Goal: Communication & Community: Participate in discussion

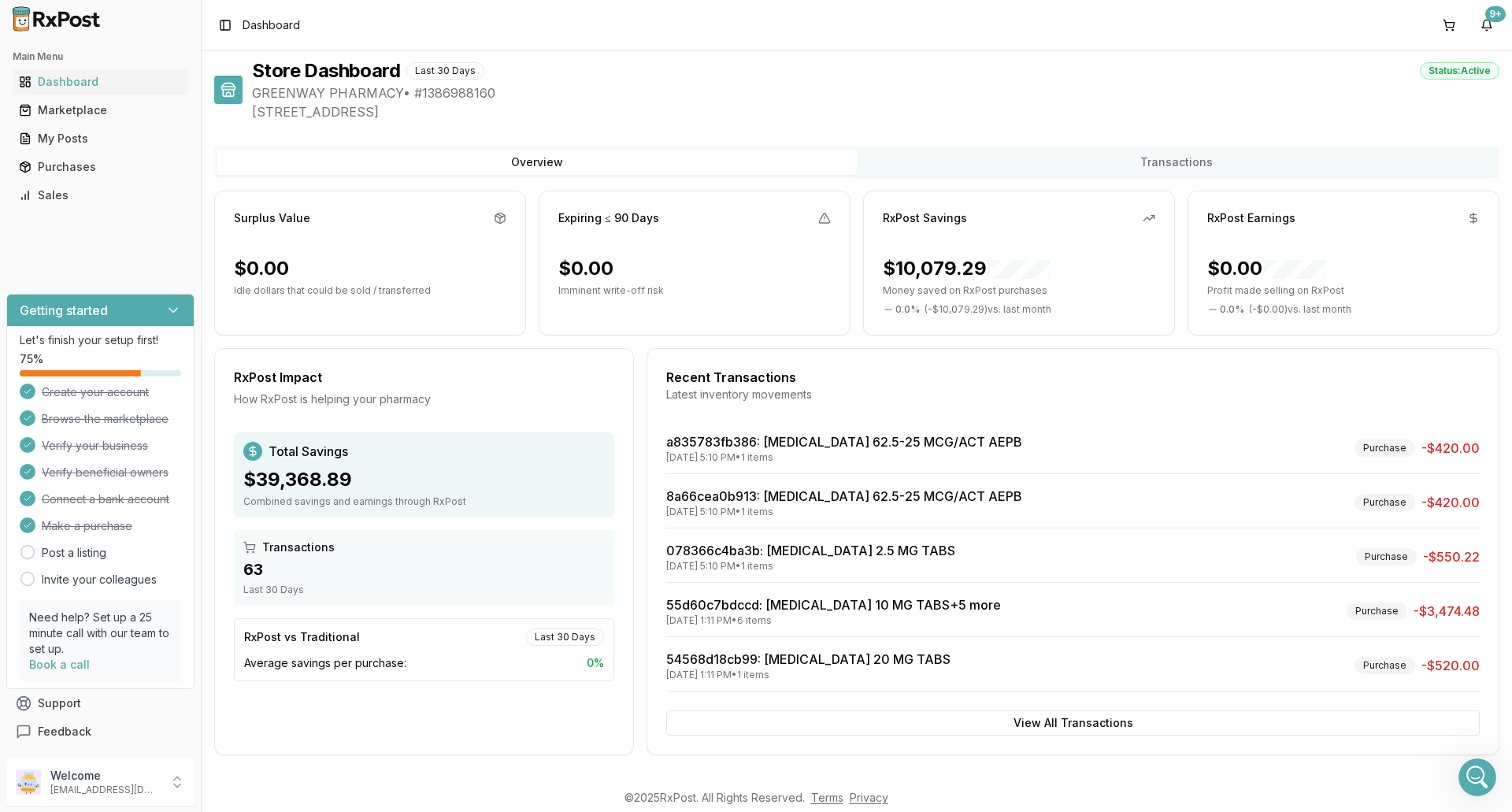
scroll to position [12408, 0]
click at [111, 122] on link "Marketplace" at bounding box center [101, 110] width 176 height 28
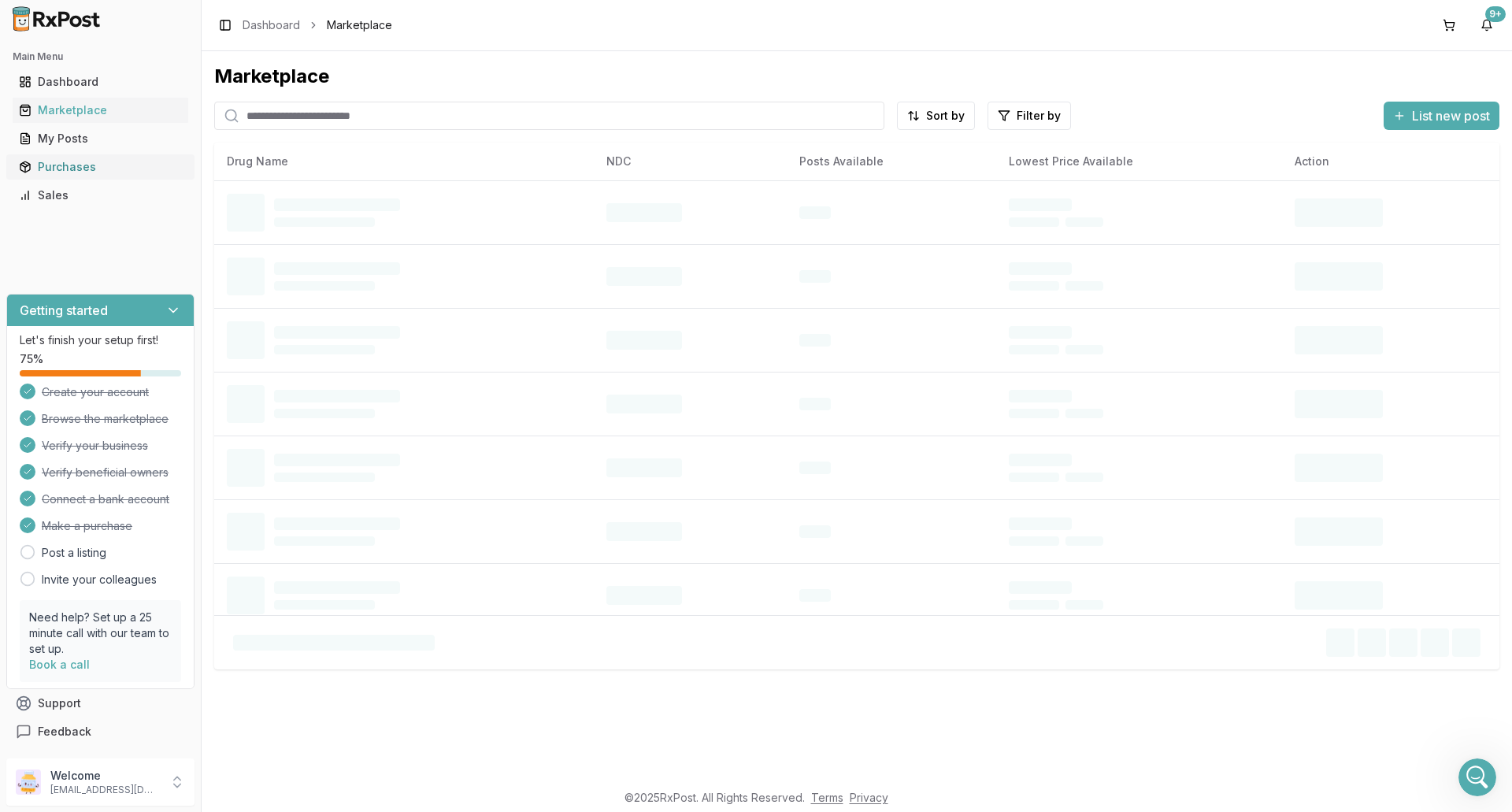
click at [117, 170] on div "Purchases" at bounding box center [100, 167] width 163 height 16
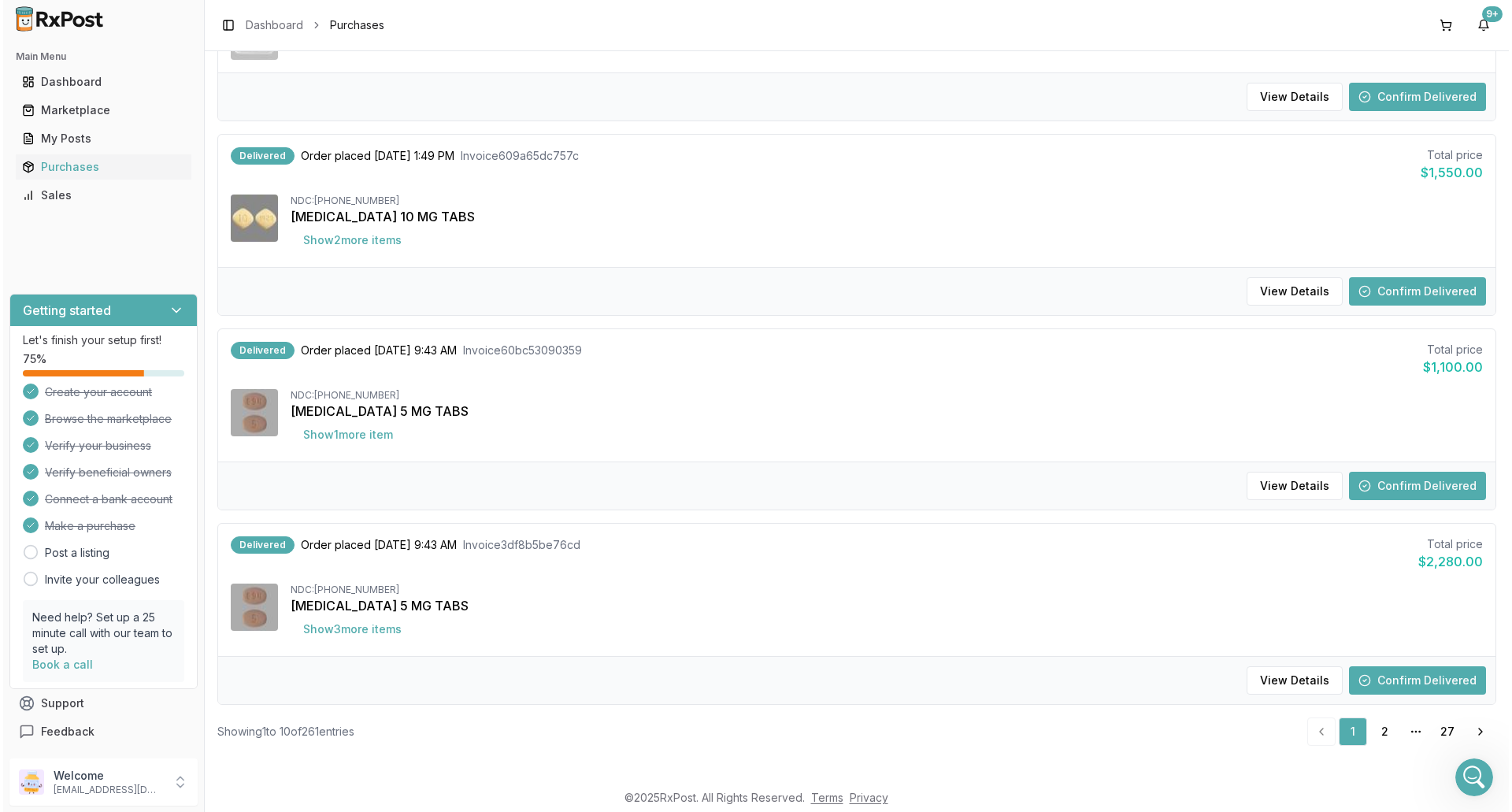
scroll to position [1383, 0]
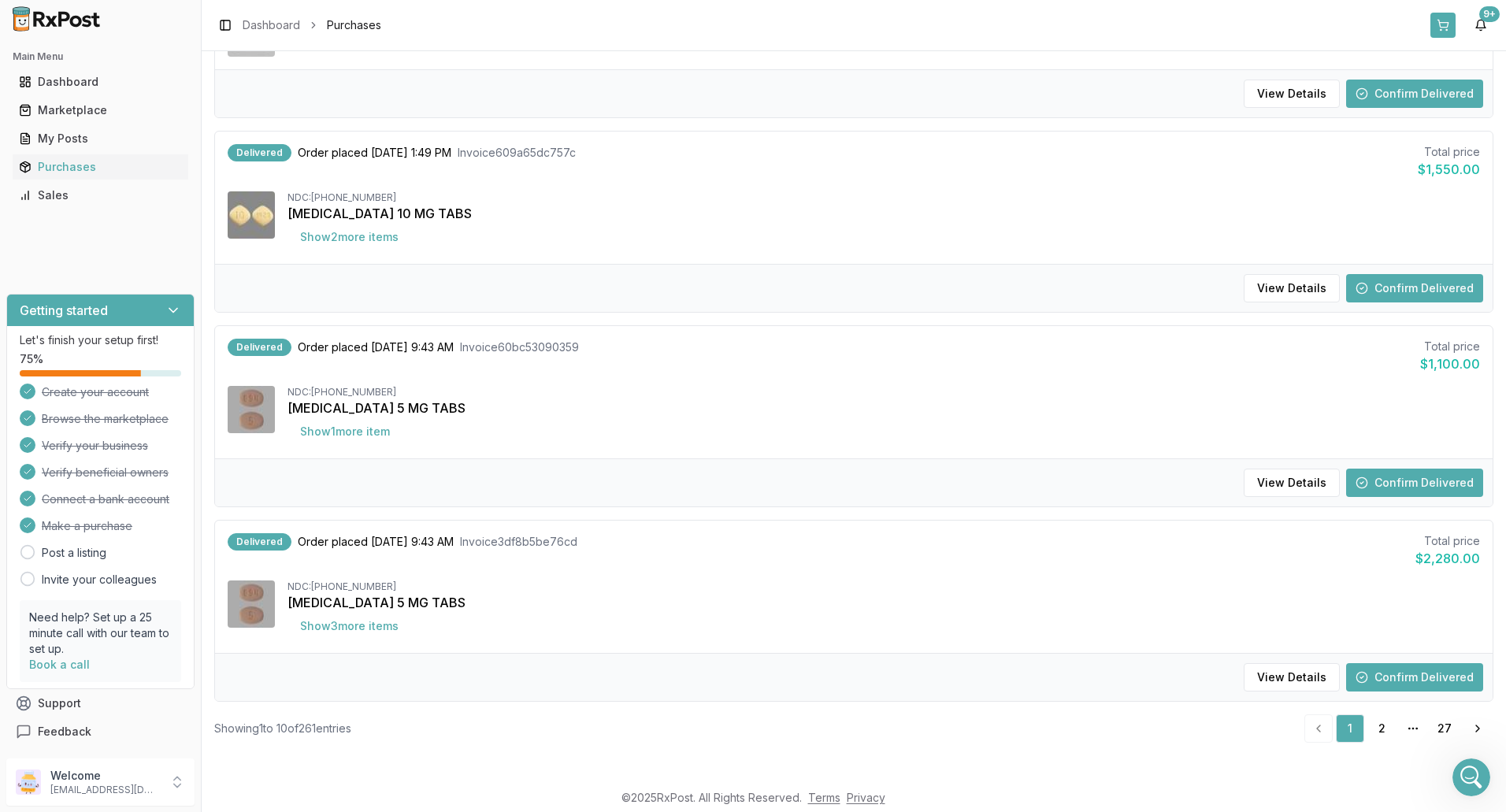
click at [1443, 25] on button at bounding box center [1442, 25] width 25 height 25
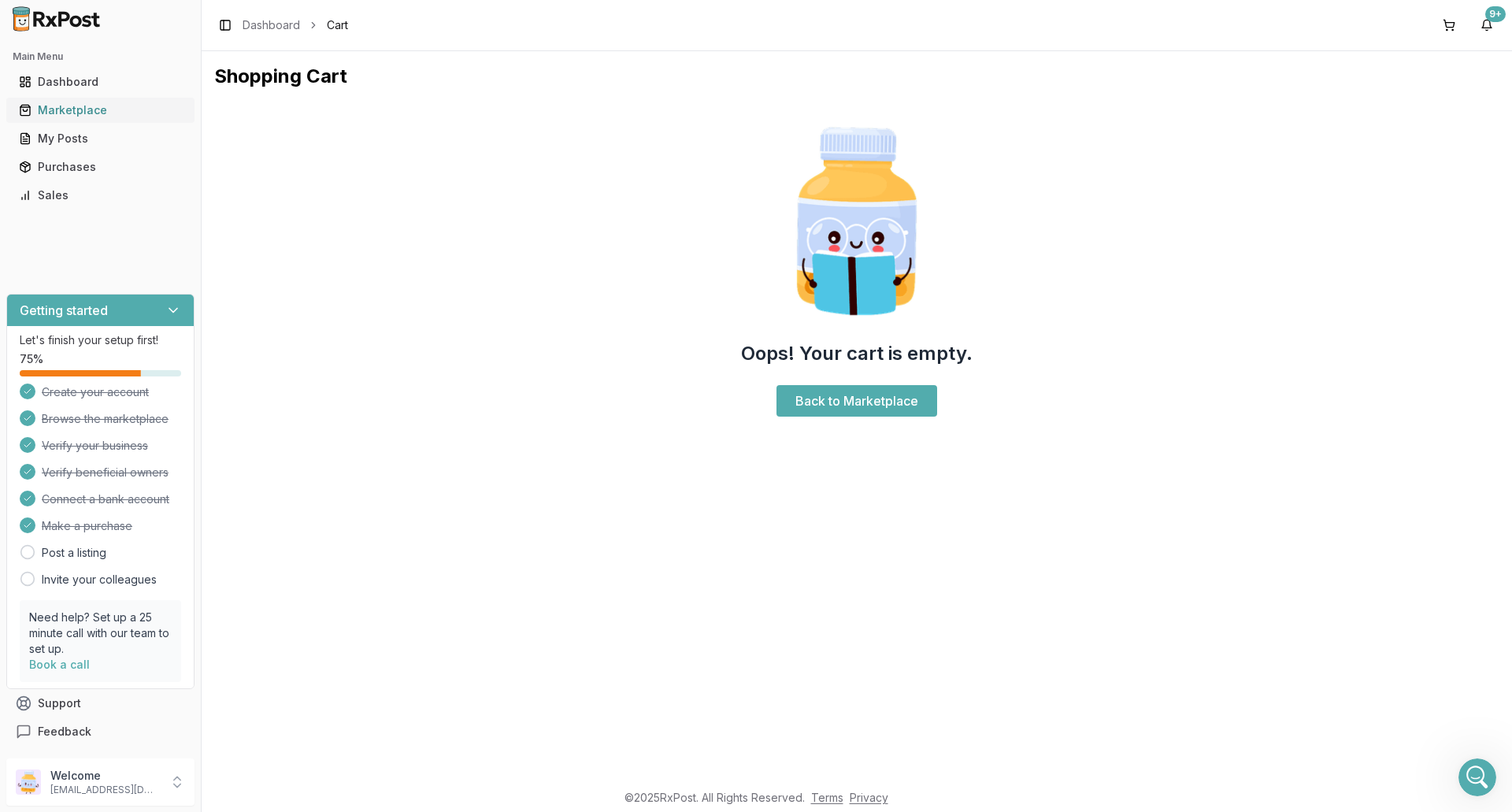
click at [115, 121] on link "Marketplace" at bounding box center [101, 110] width 176 height 28
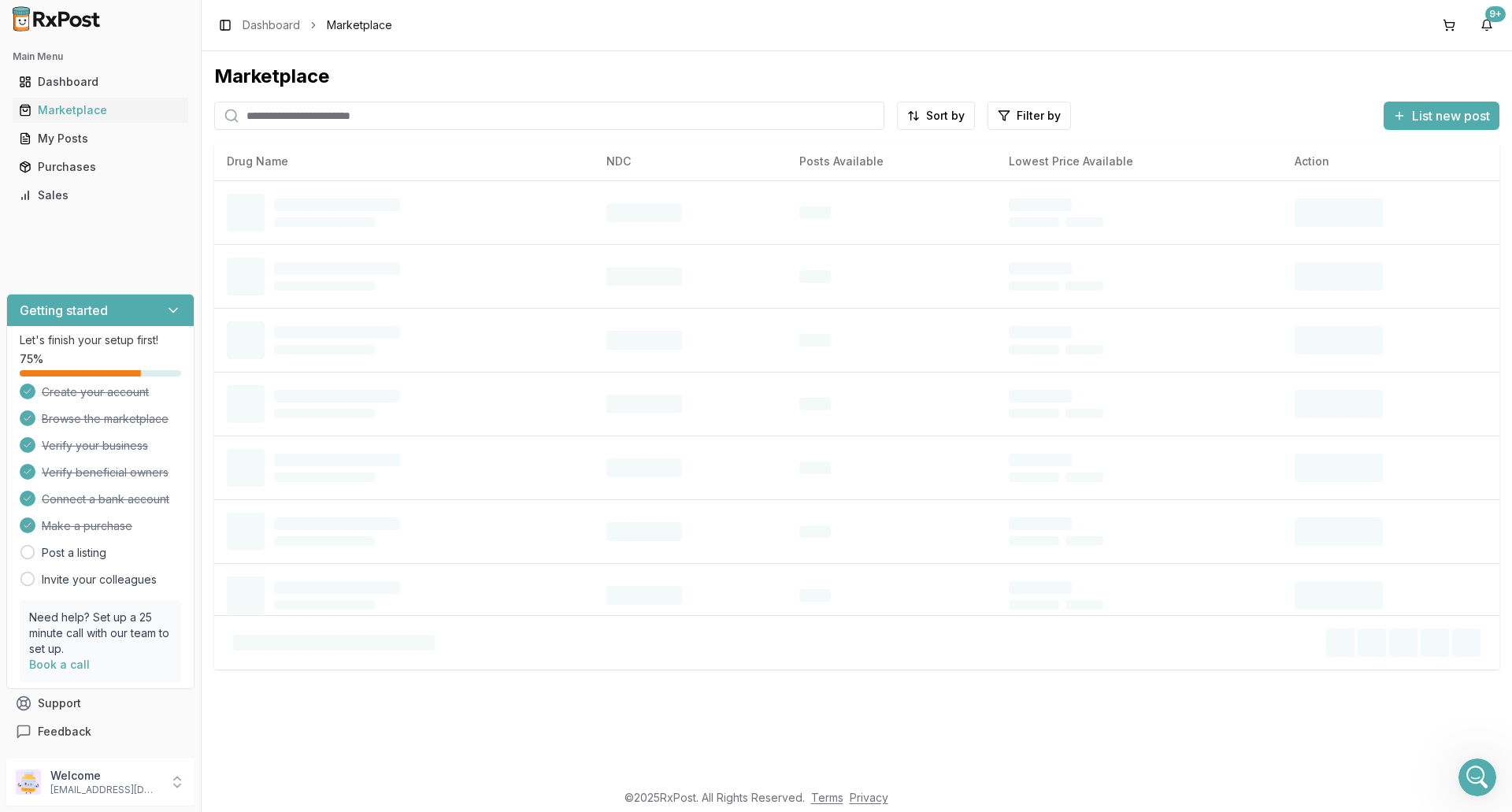
click at [404, 113] on input "search" at bounding box center [549, 115] width 670 height 28
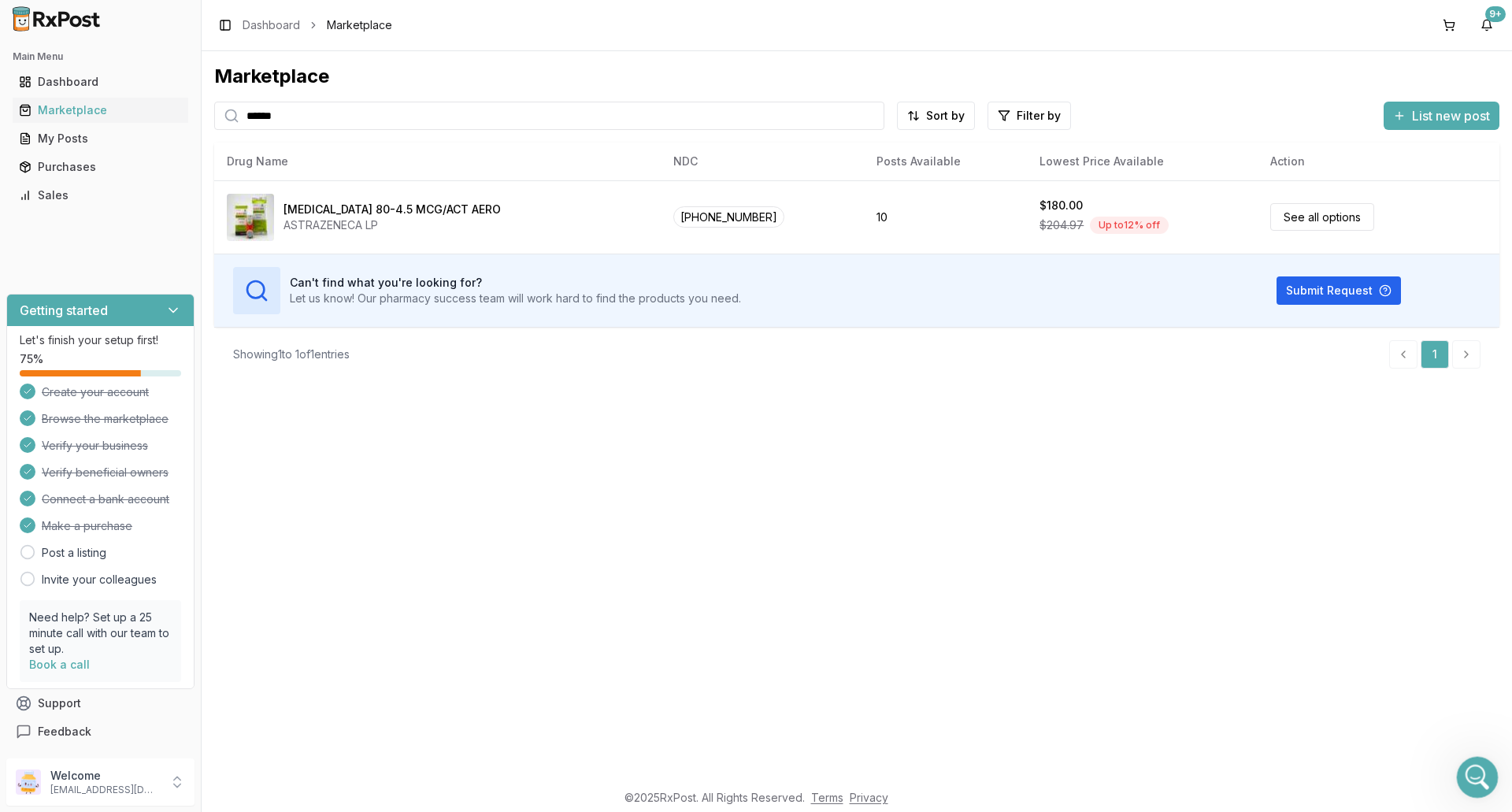
type input "******"
click at [1456, 768] on div "Open Intercom Messenger" at bounding box center [1475, 775] width 52 height 52
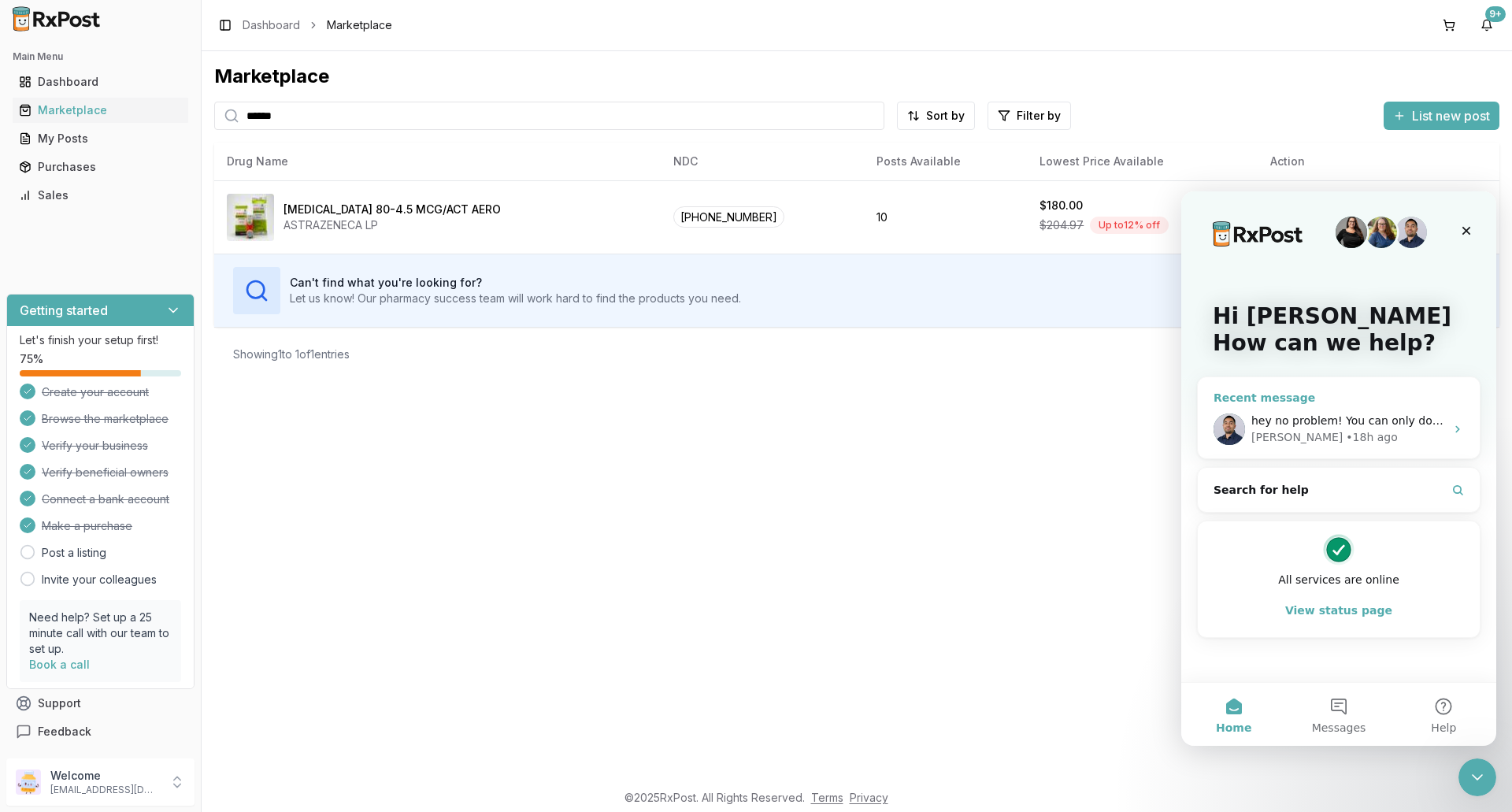
click at [1282, 408] on div "hey no problem! You can only do what you can do and honestly you have helped us…" at bounding box center [1339, 429] width 282 height 58
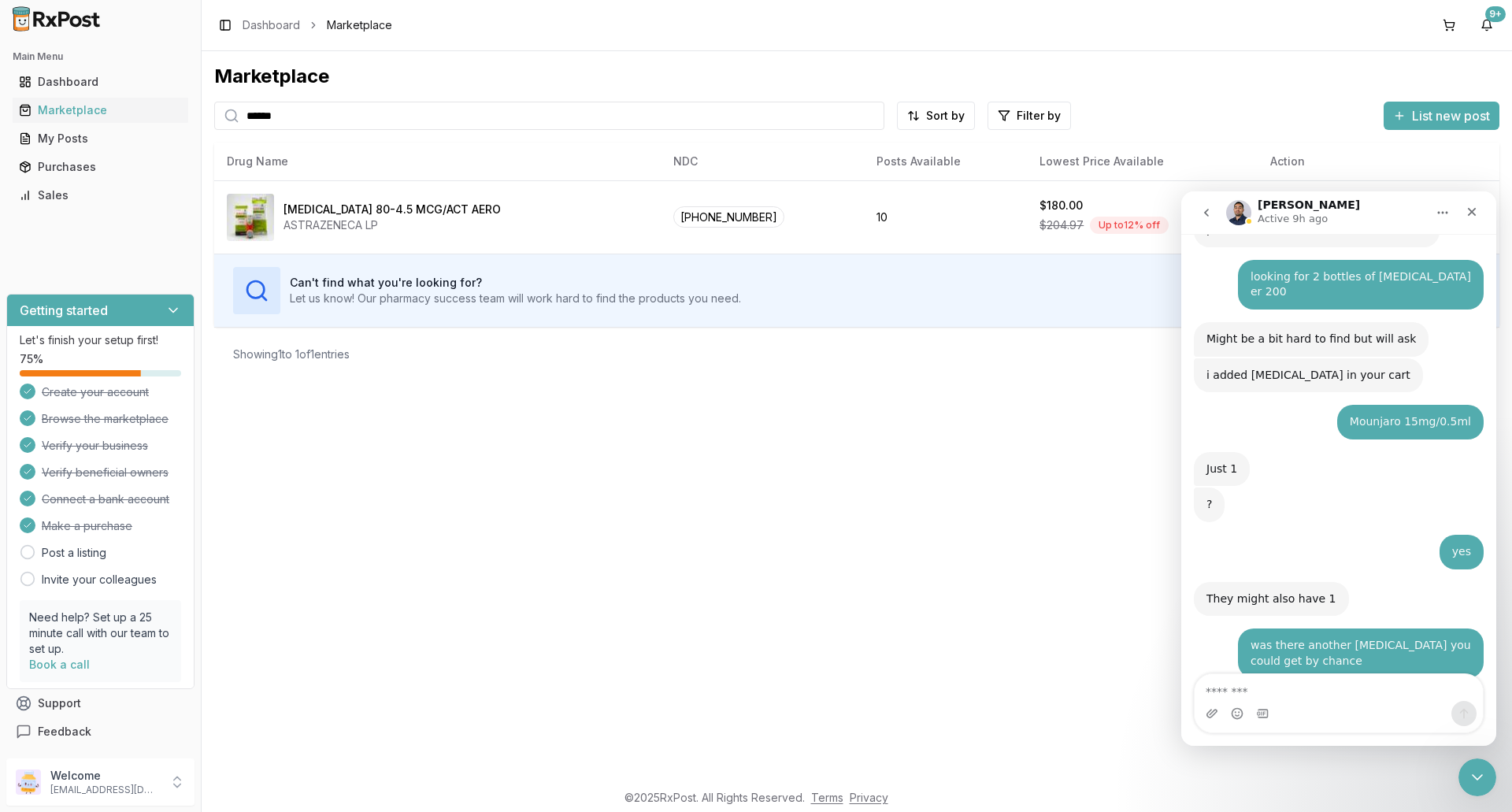
scroll to position [12408, 0]
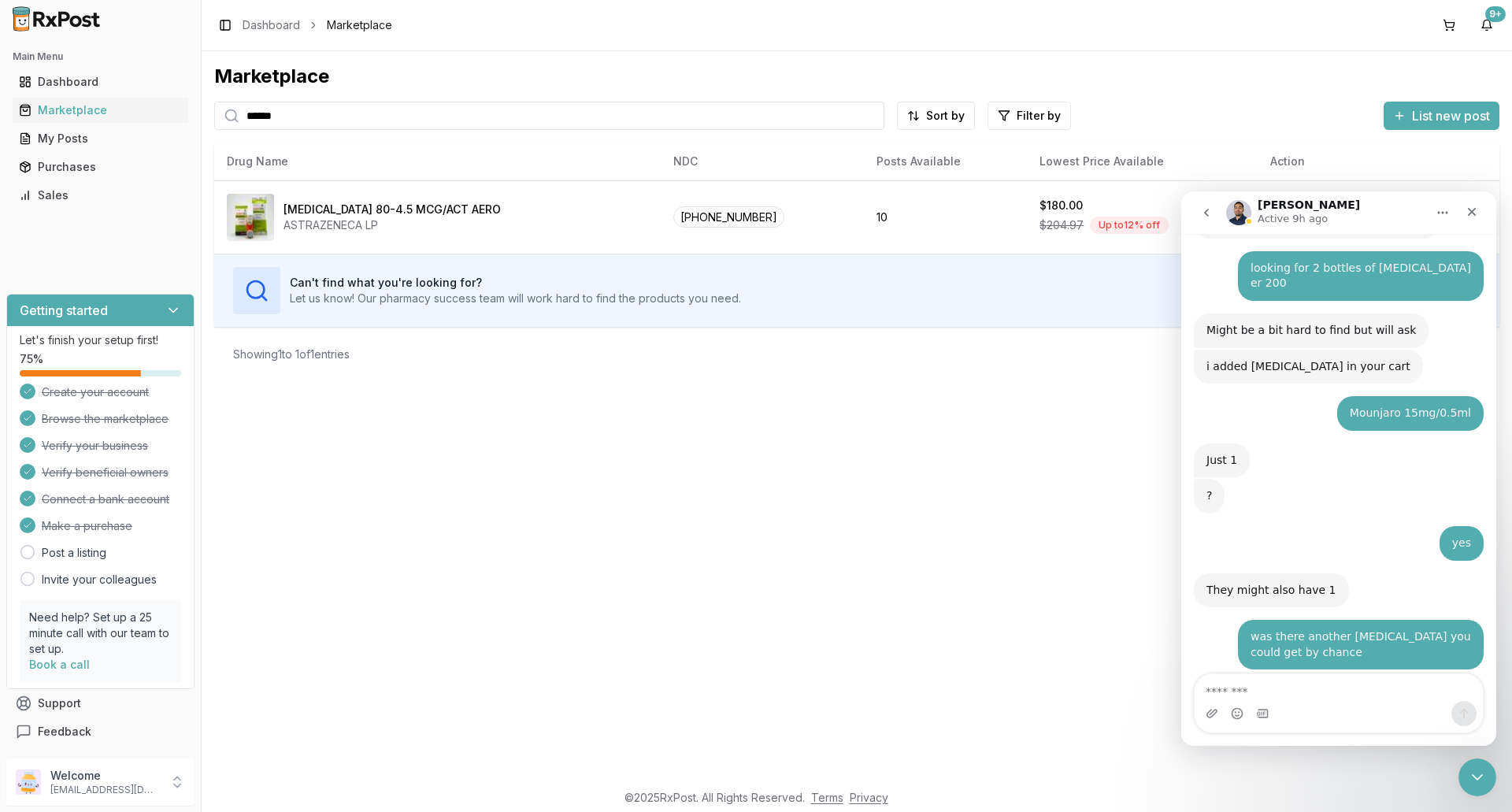
click at [1235, 683] on textarea "Message…" at bounding box center [1339, 687] width 288 height 27
type textarea "**********"
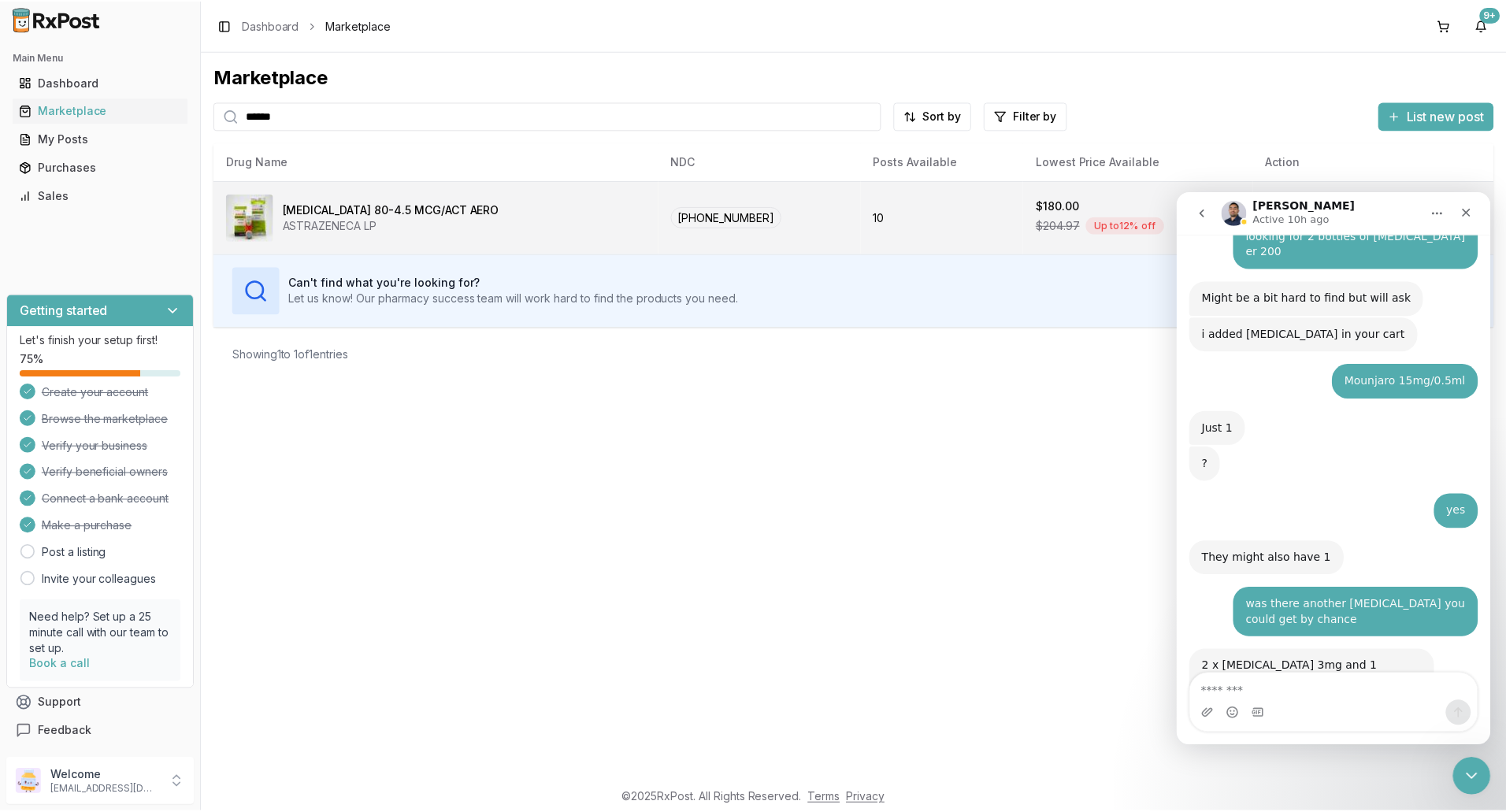
scroll to position [12513, 0]
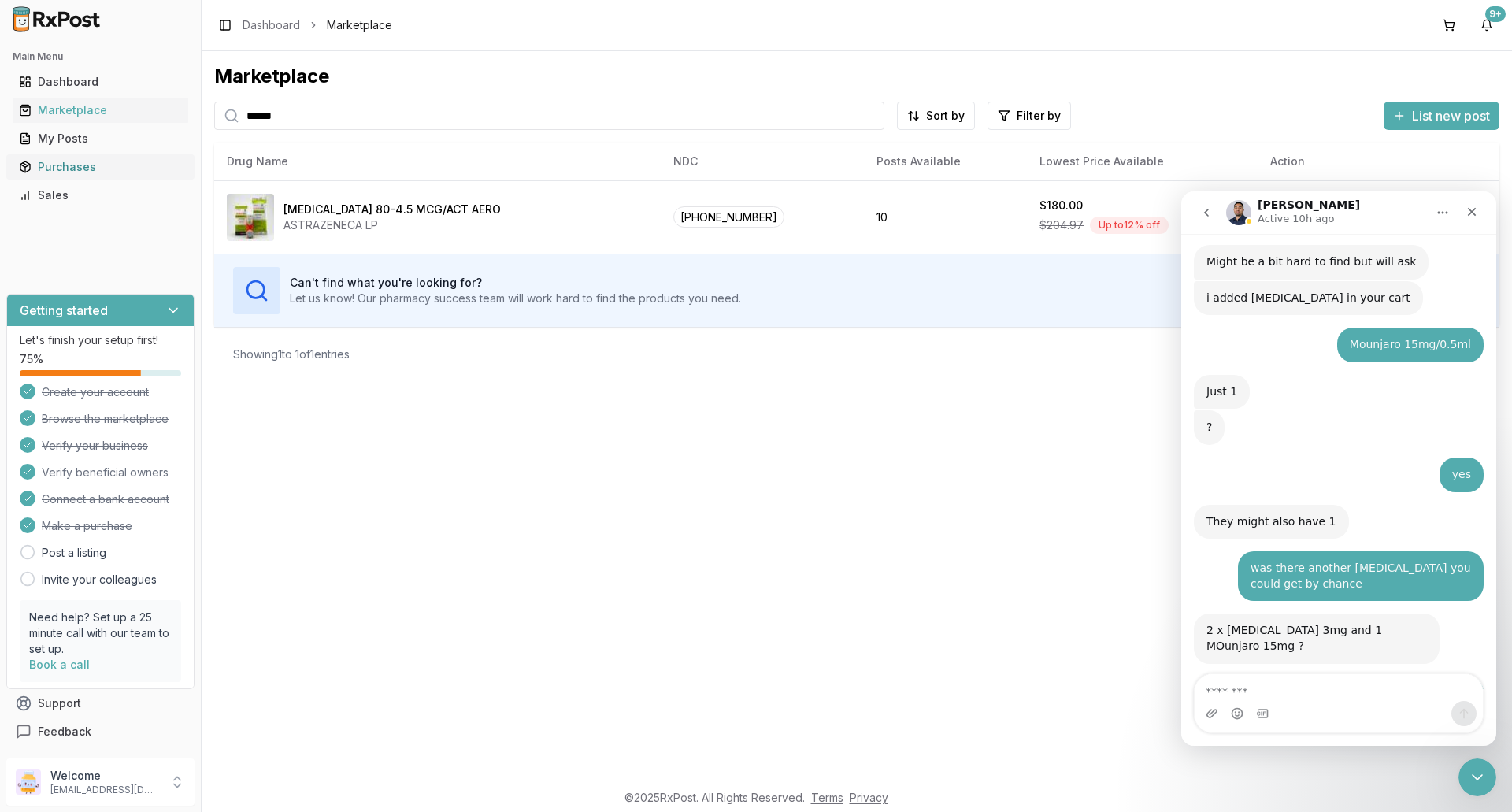
click at [53, 166] on div "Purchases" at bounding box center [100, 167] width 163 height 16
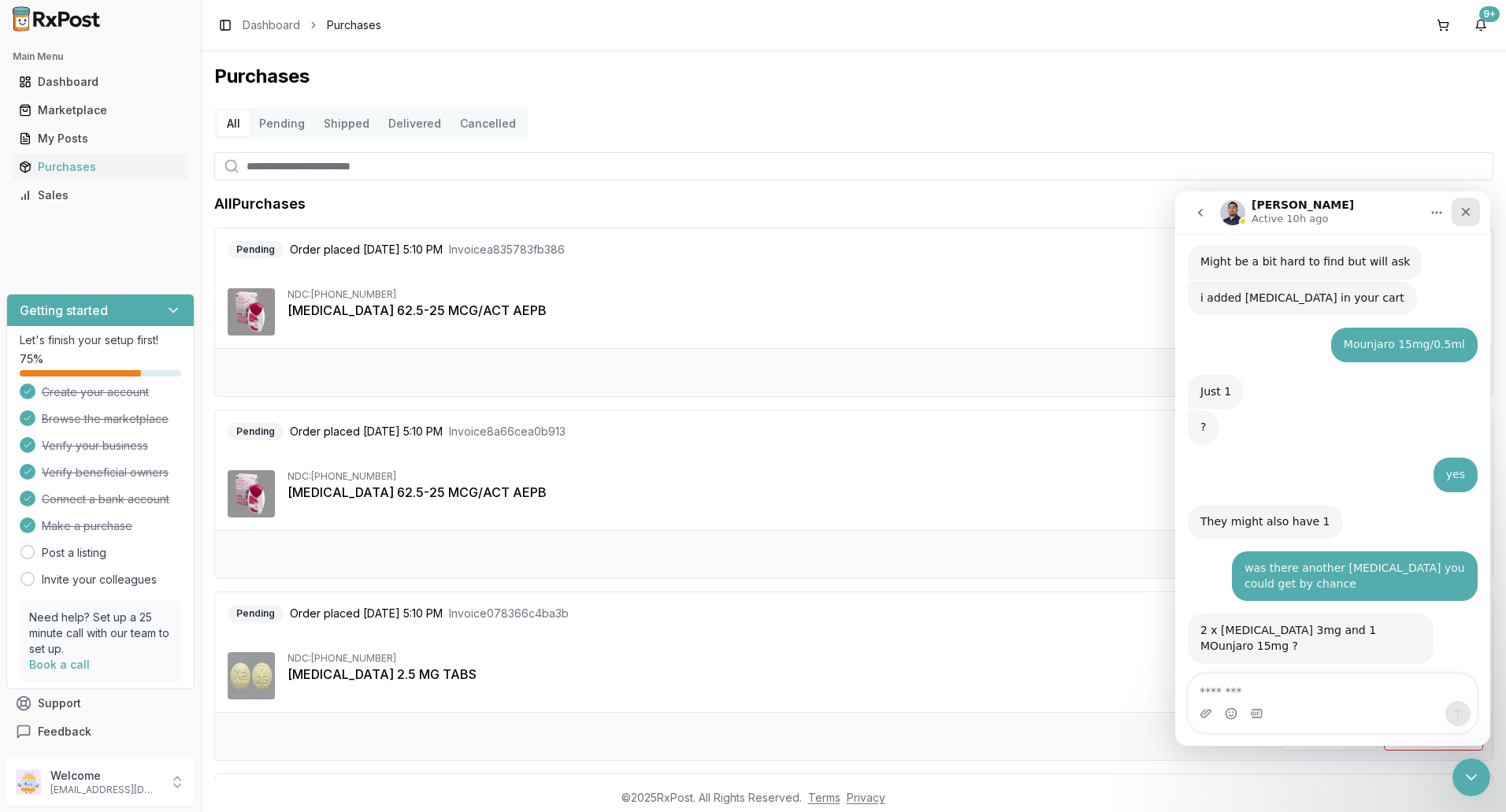
click at [1471, 216] on icon "Close" at bounding box center [1467, 212] width 13 height 13
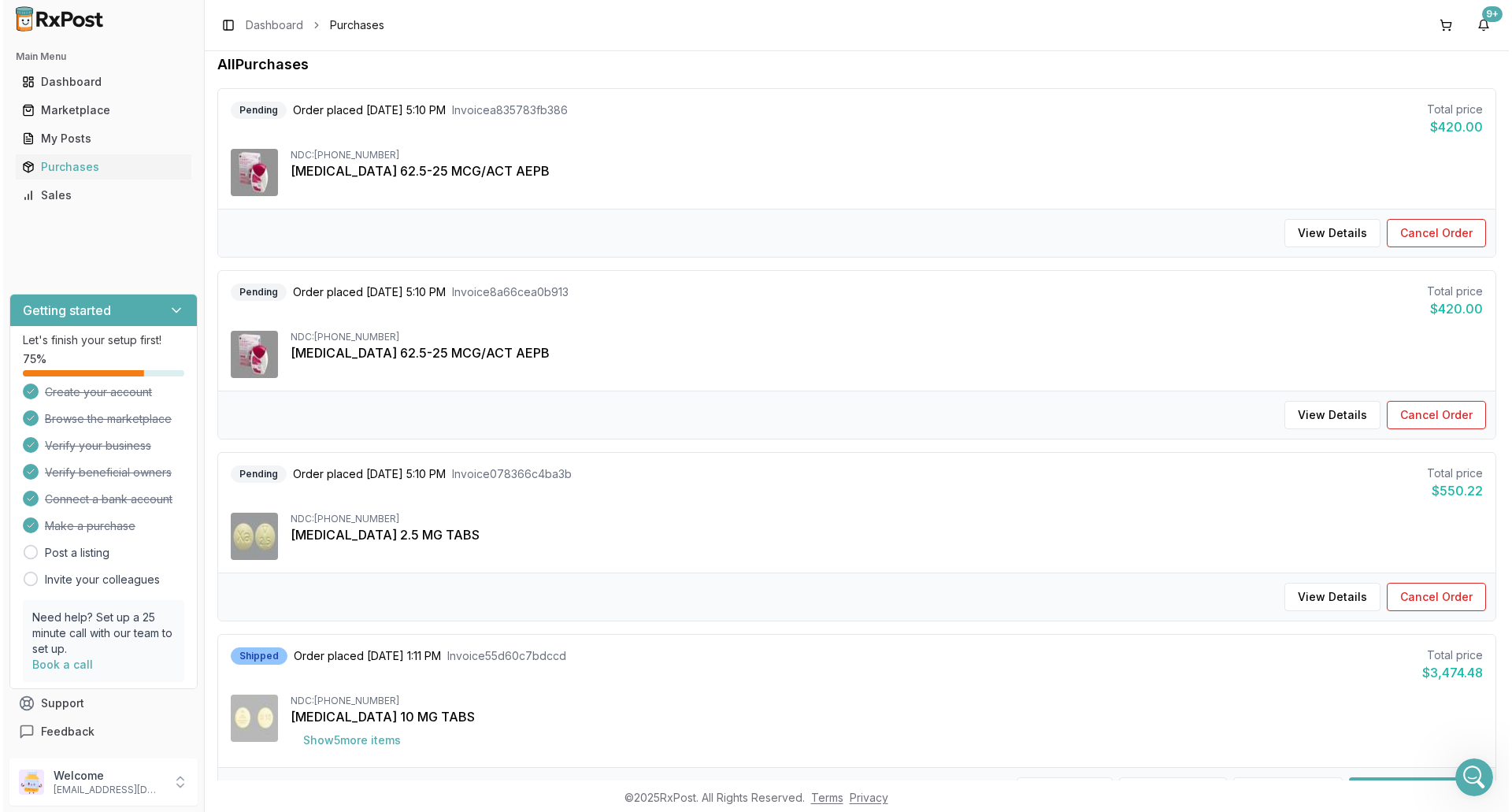
scroll to position [280, 0]
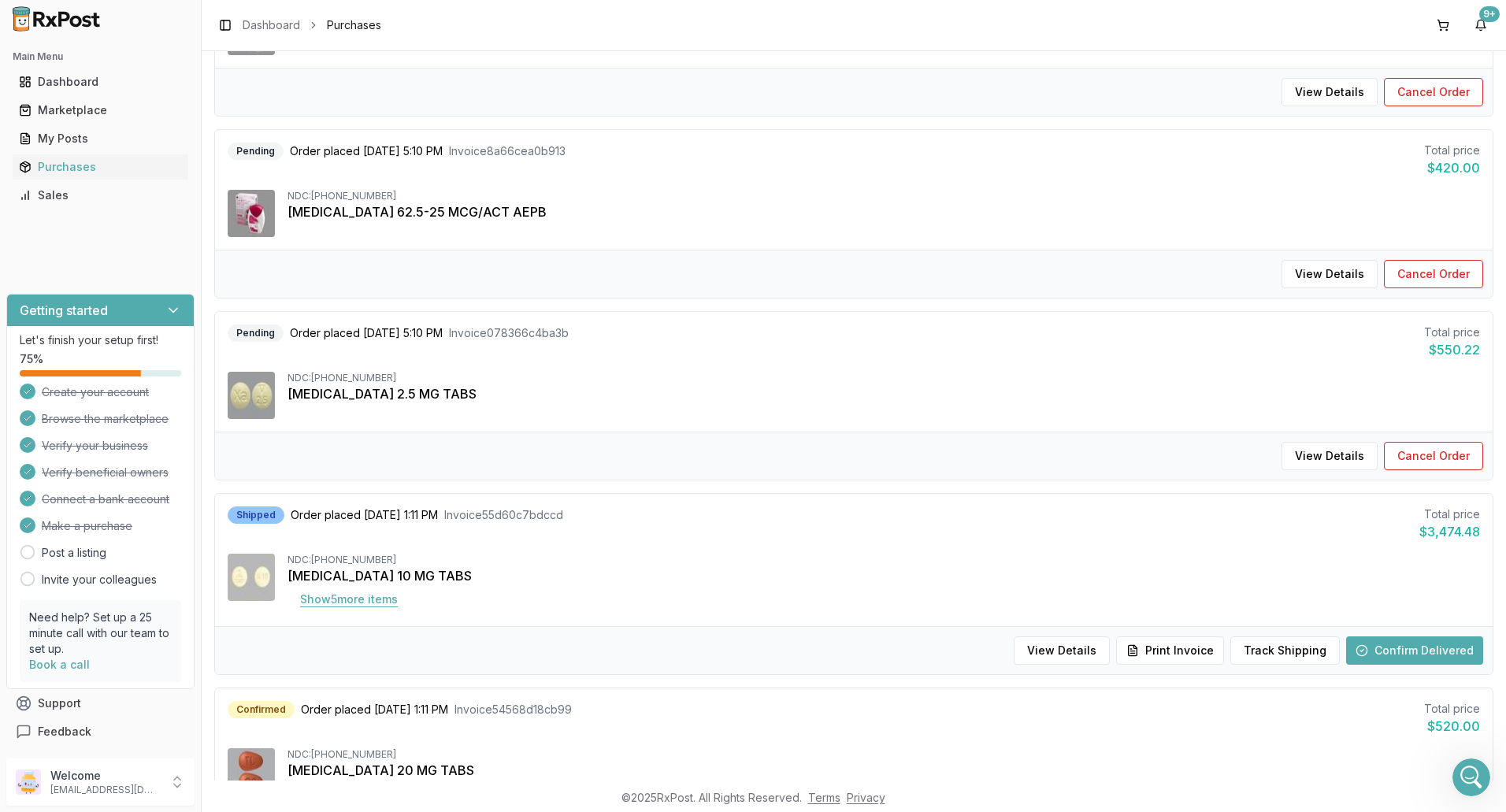
click at [371, 601] on button "Show 5 more item s" at bounding box center [349, 599] width 123 height 28
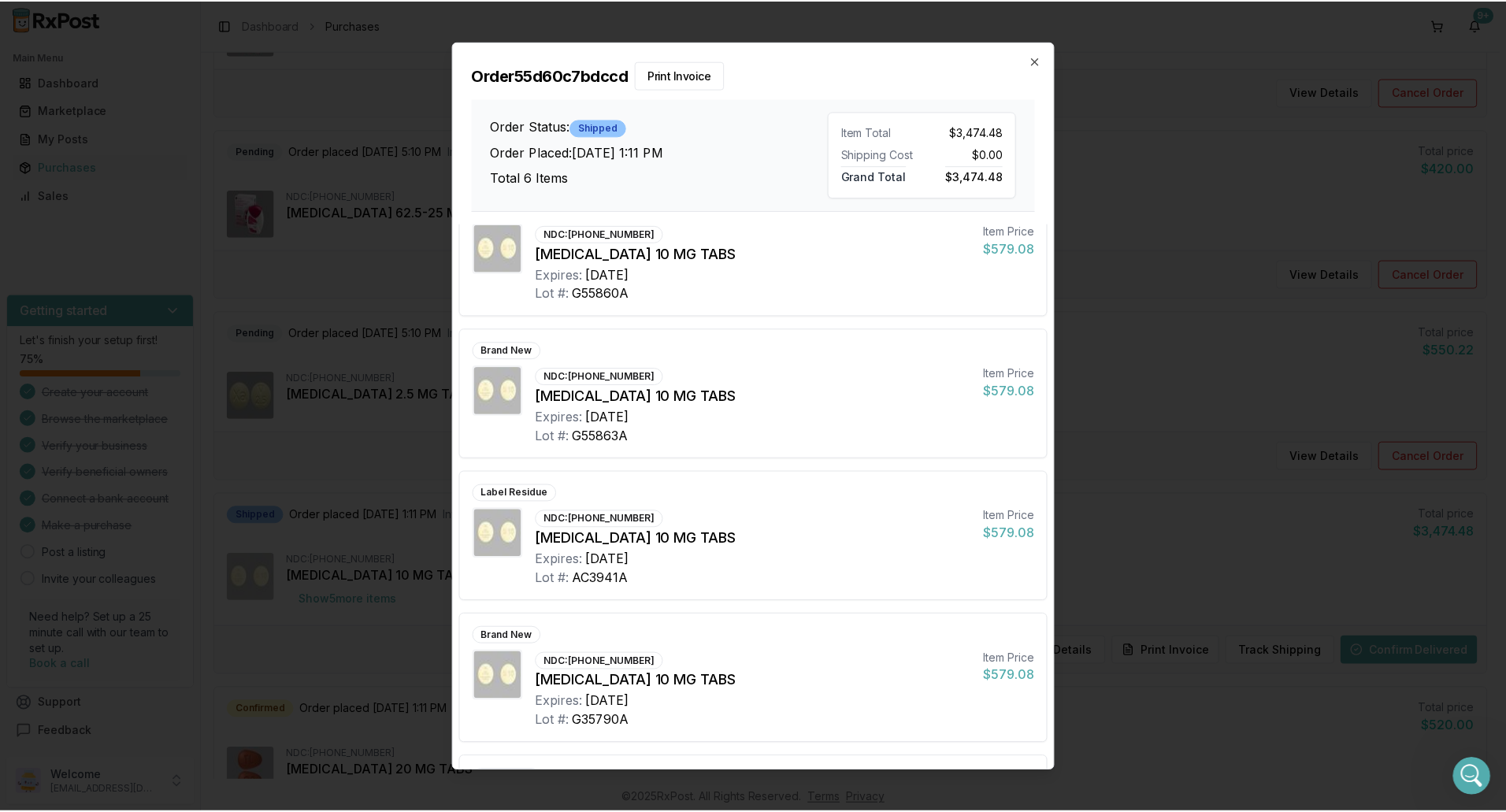
scroll to position [0, 0]
